Goal: Information Seeking & Learning: Learn about a topic

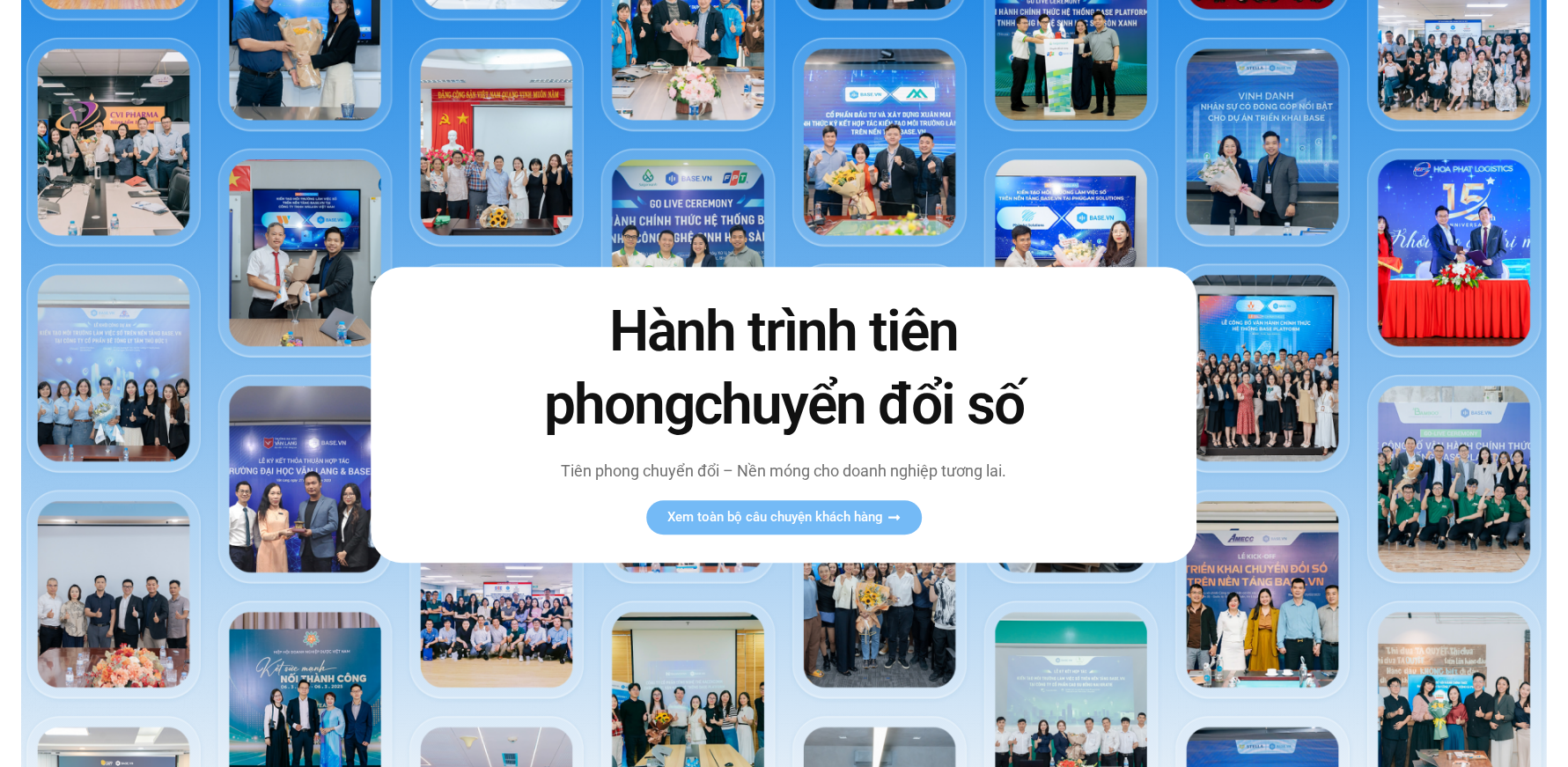
scroll to position [220, 0]
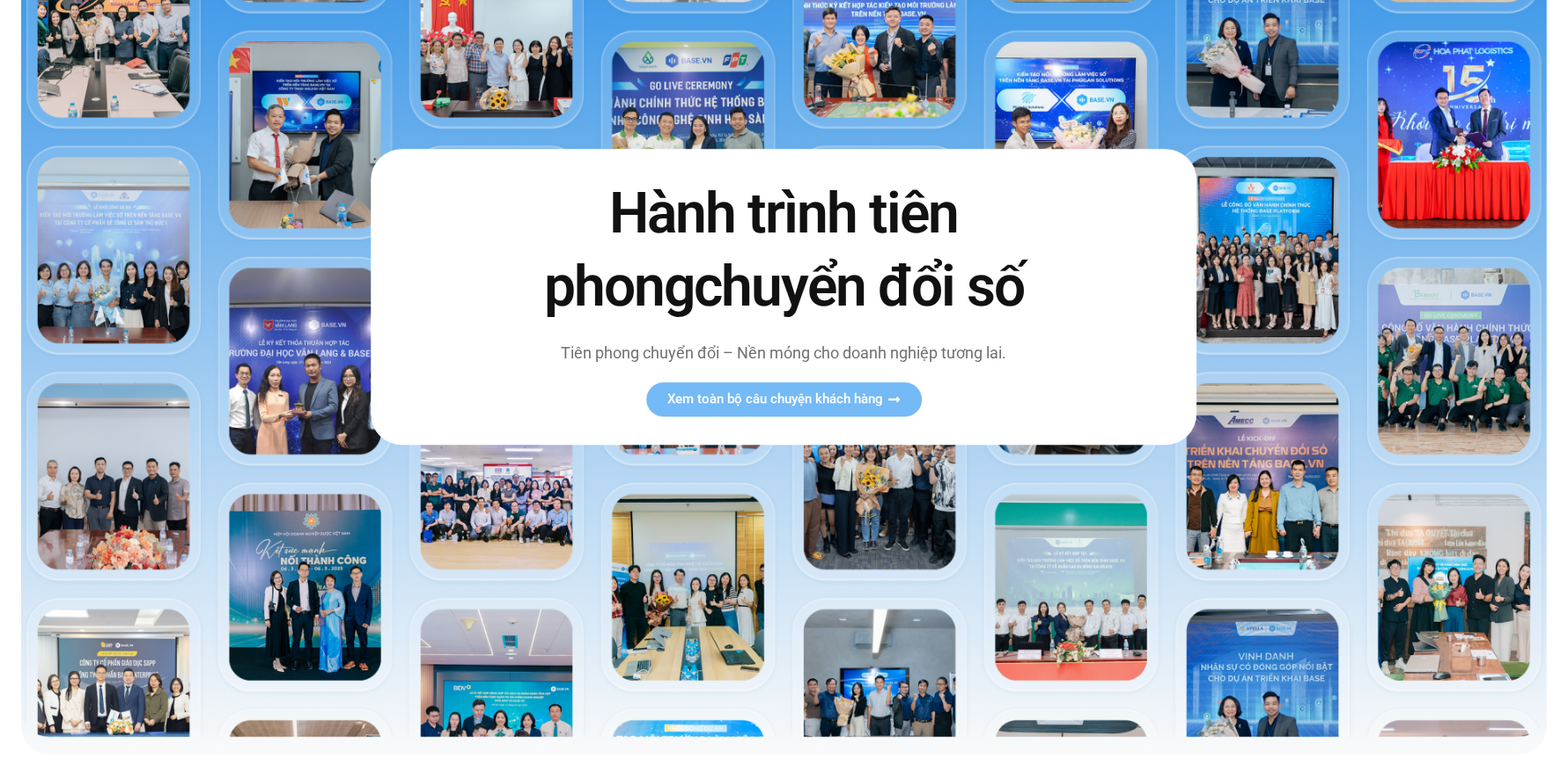
click at [799, 420] on div "Hành trình tiên phong chuyển đổi số Tiên phong chuyển đổi – Nền móng cho doanh …" at bounding box center [783, 297] width 826 height 296
click at [788, 393] on span "Xem toàn bộ câu chuyện khách hàng" at bounding box center [775, 399] width 216 height 13
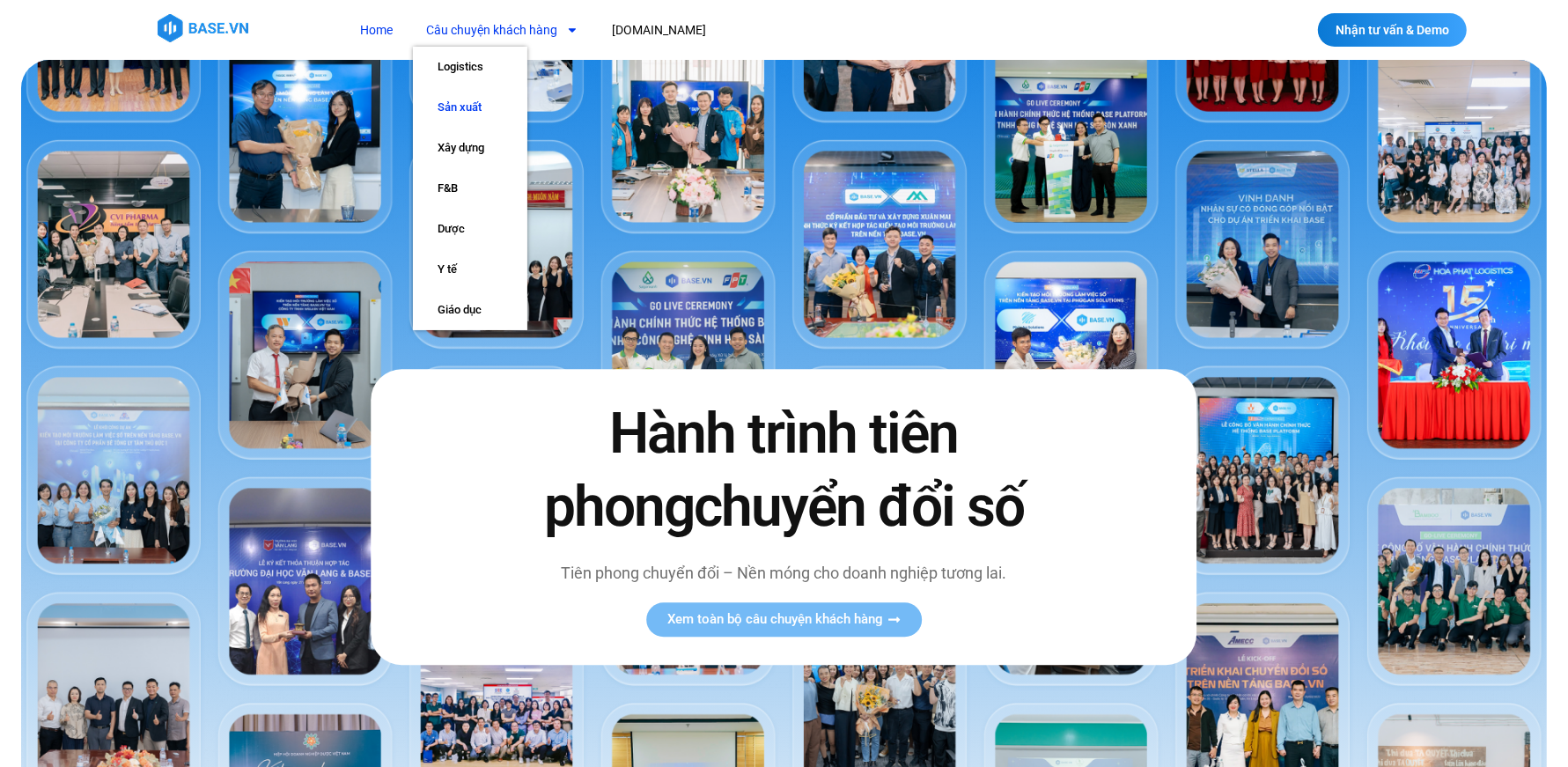
click at [477, 113] on link "Sản xuất" at bounding box center [471, 107] width 115 height 41
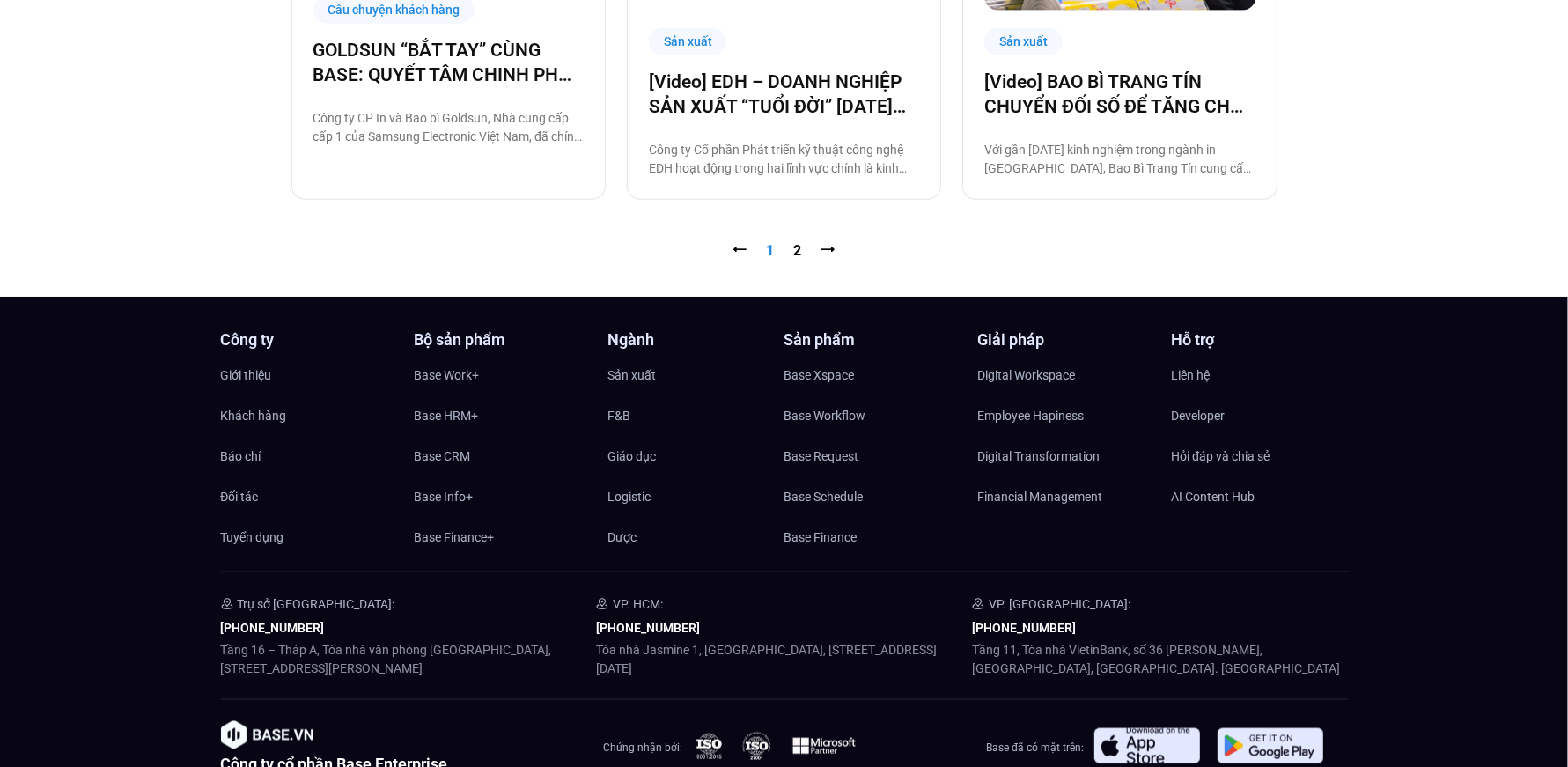
scroll to position [2097, 0]
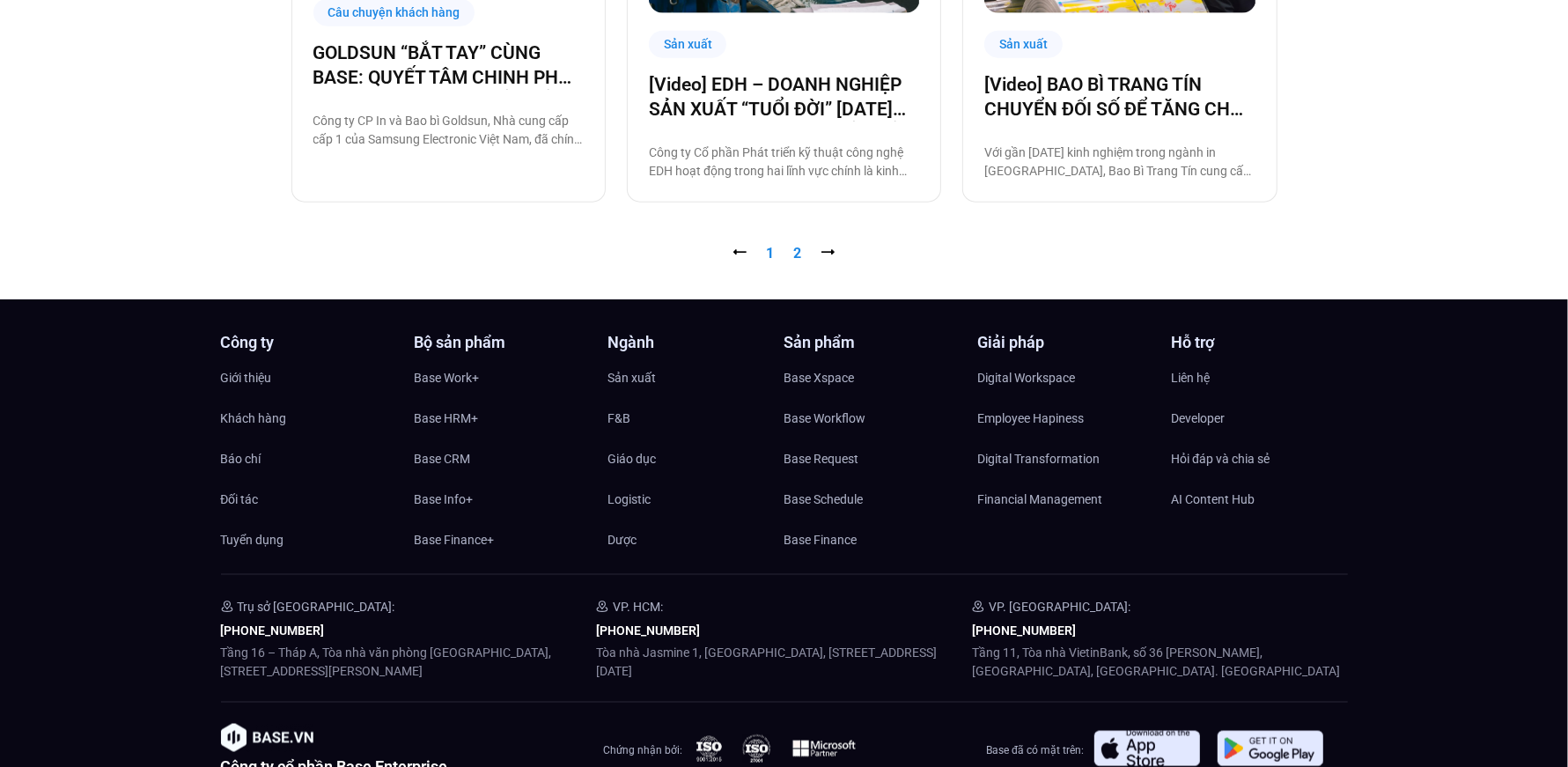
click at [796, 251] on link "Trang 2" at bounding box center [798, 253] width 8 height 17
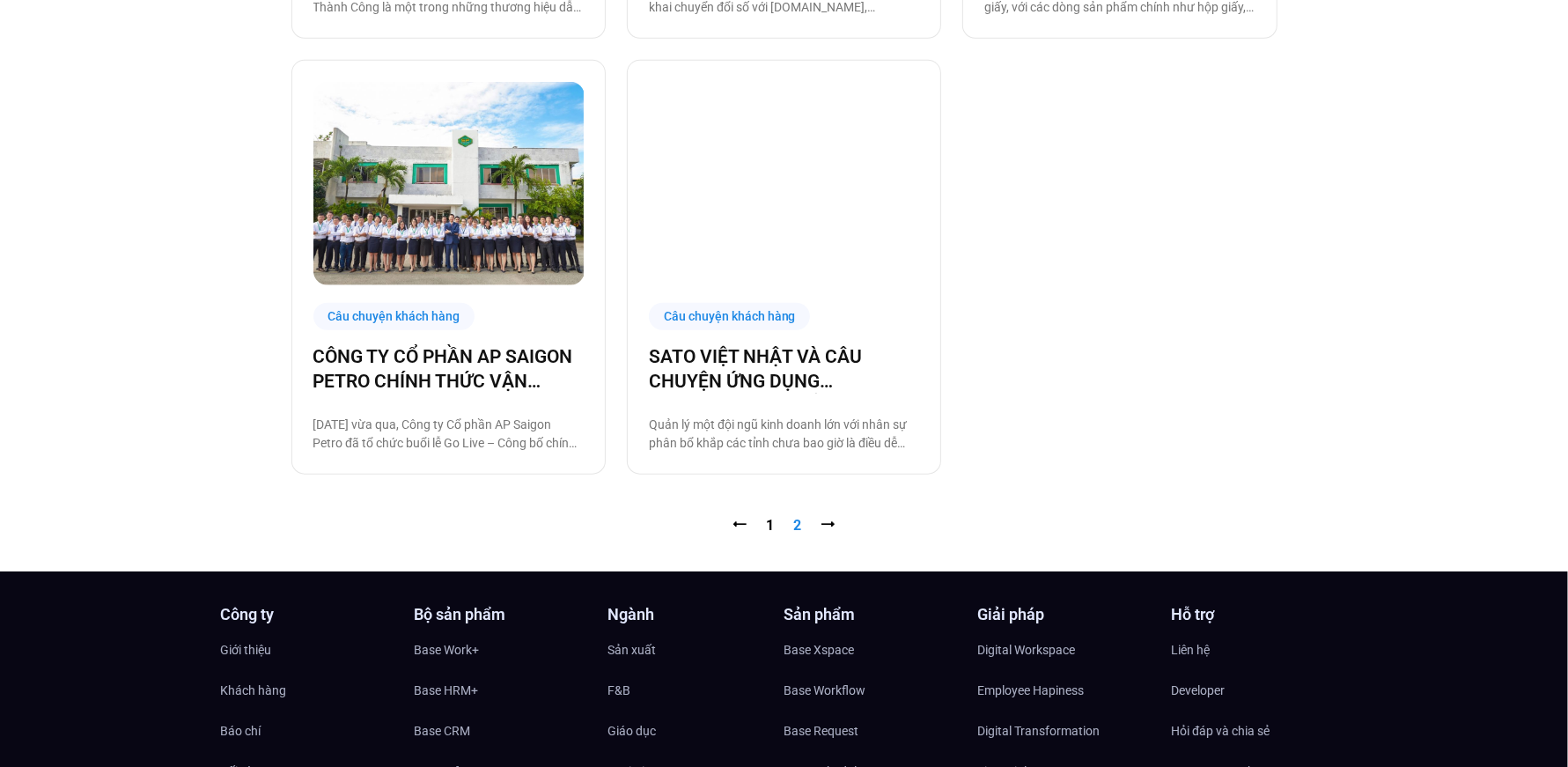
scroll to position [1415, 0]
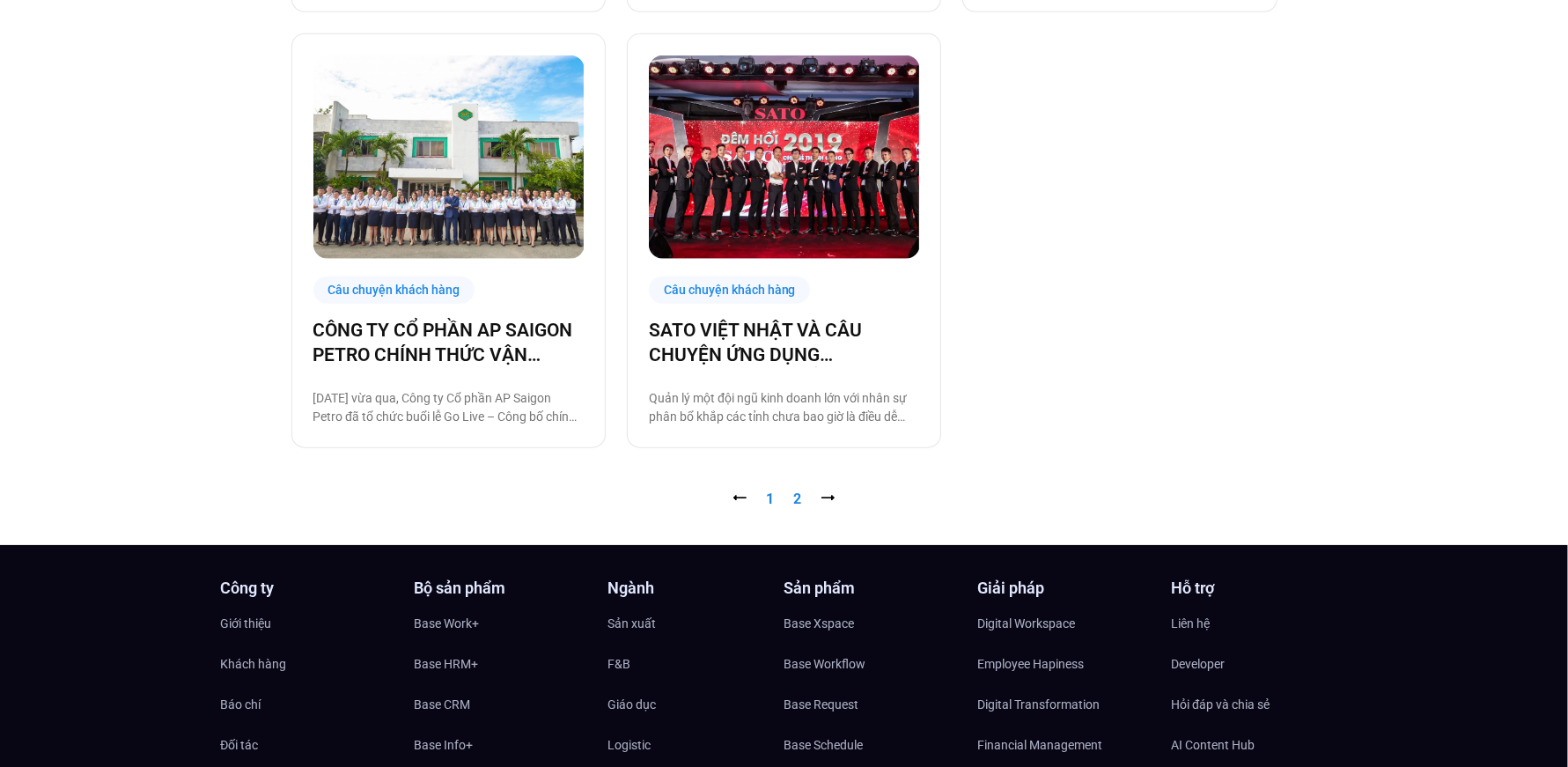
click at [773, 503] on link "Trang 1" at bounding box center [771, 498] width 8 height 17
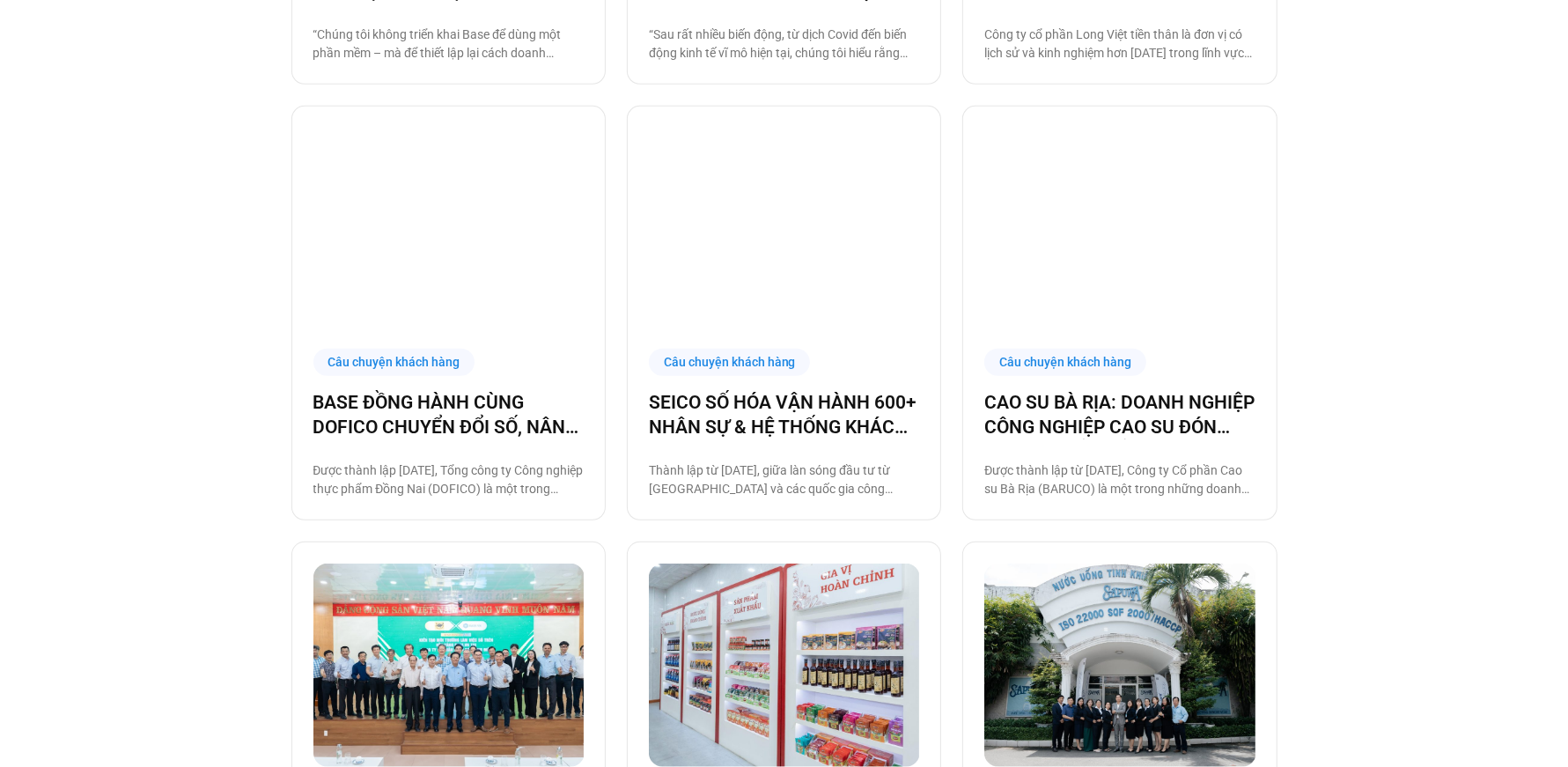
scroll to position [932, 0]
